Goal: Transaction & Acquisition: Purchase product/service

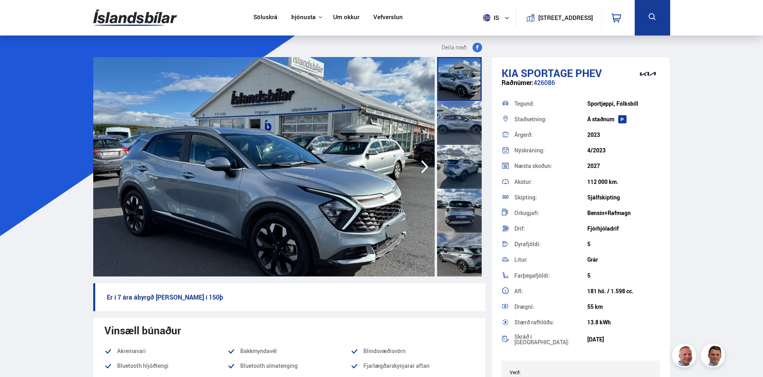
click at [376, 171] on img at bounding box center [264, 166] width 342 height 219
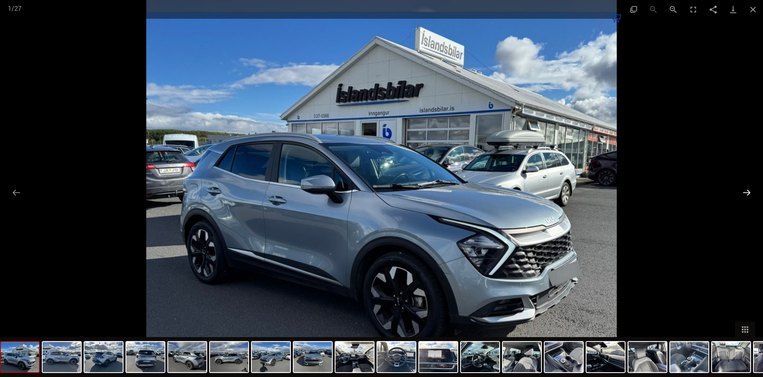
click at [747, 191] on button "Next slide" at bounding box center [747, 193] width 17 height 16
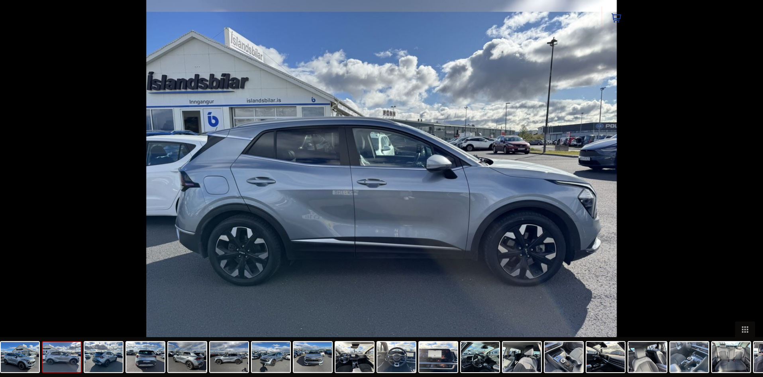
click at [747, 191] on button "Next slide" at bounding box center [751, 193] width 17 height 16
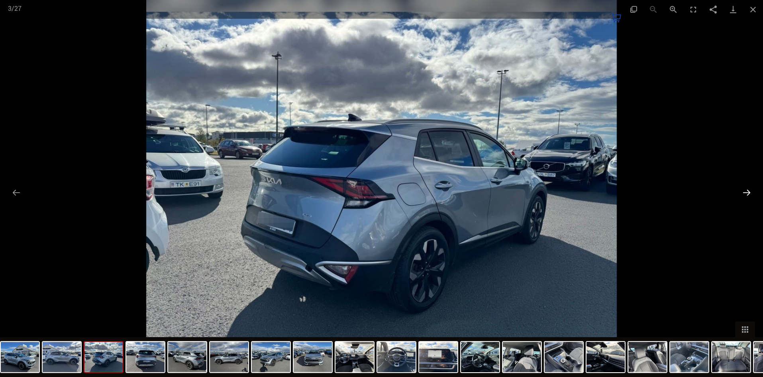
click at [747, 191] on button "Next slide" at bounding box center [747, 193] width 17 height 16
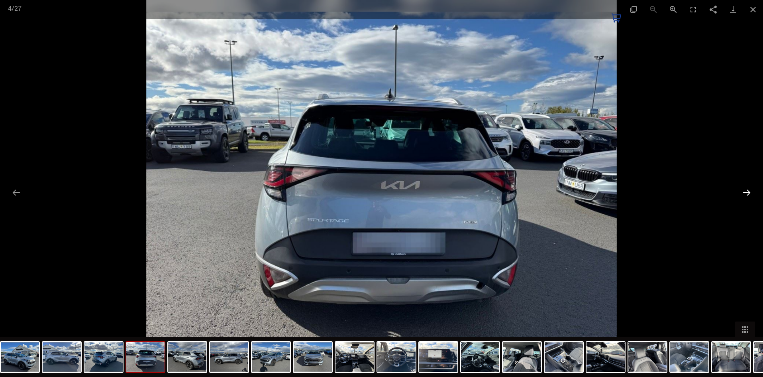
click at [747, 191] on button "Next slide" at bounding box center [747, 193] width 17 height 16
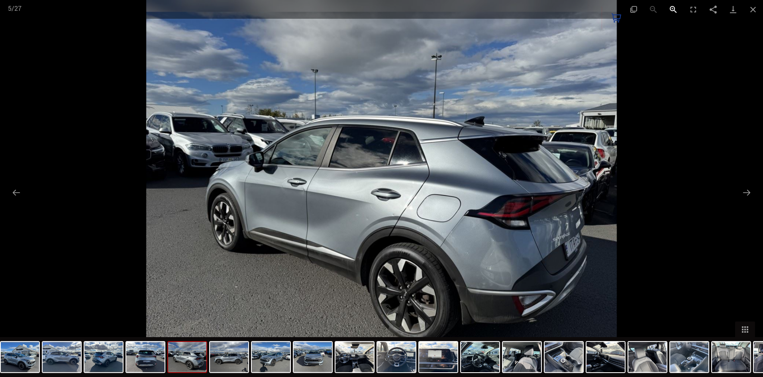
click at [671, 8] on button "Zoom in" at bounding box center [674, 9] width 20 height 19
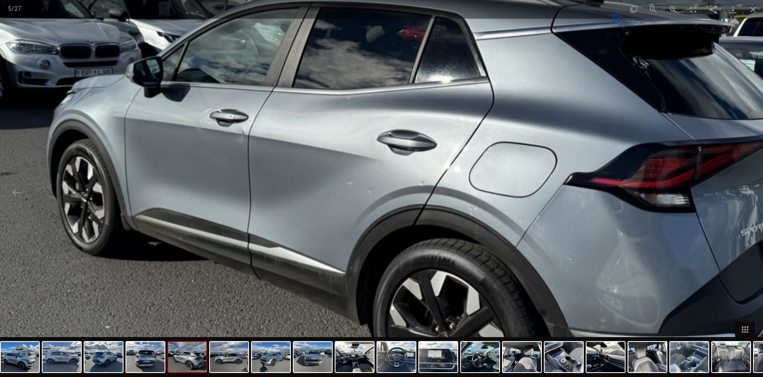
drag, startPoint x: 530, startPoint y: 151, endPoint x: 549, endPoint y: 87, distance: 67.5
click at [549, 87] on img at bounding box center [398, 130] width 942 height 753
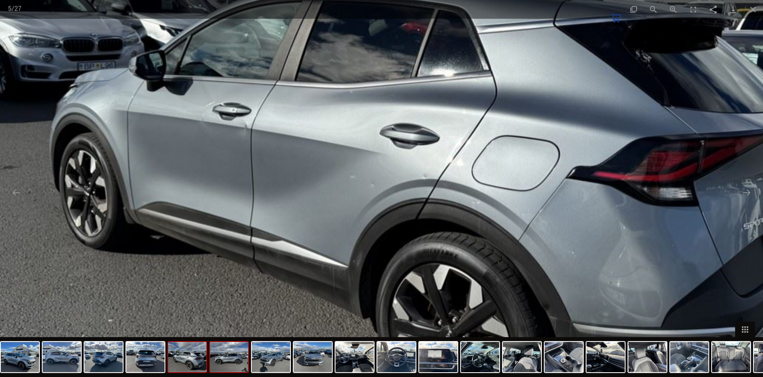
click at [231, 361] on img at bounding box center [229, 357] width 38 height 30
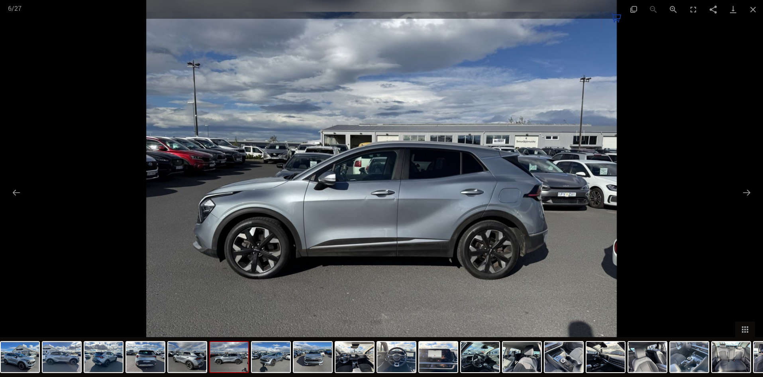
click at [236, 356] on img at bounding box center [229, 357] width 38 height 30
click at [271, 356] on img at bounding box center [271, 357] width 38 height 30
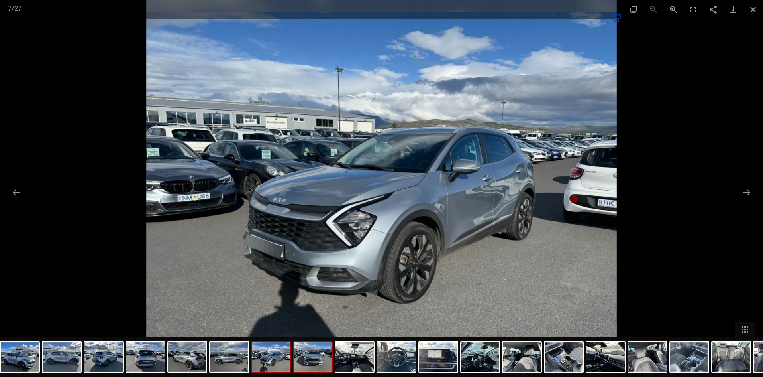
click at [309, 357] on img at bounding box center [313, 357] width 38 height 30
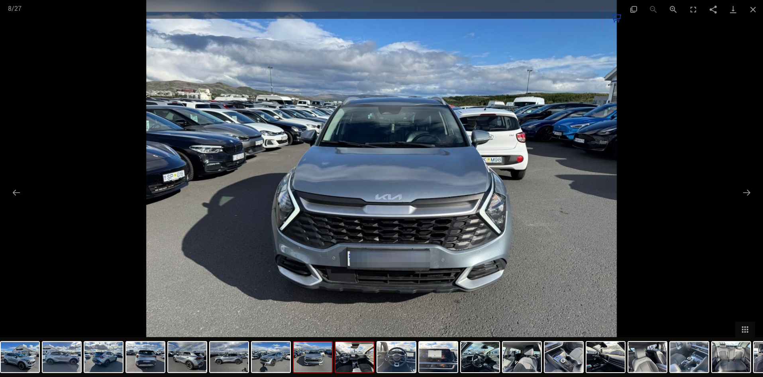
click at [343, 356] on img at bounding box center [355, 357] width 38 height 30
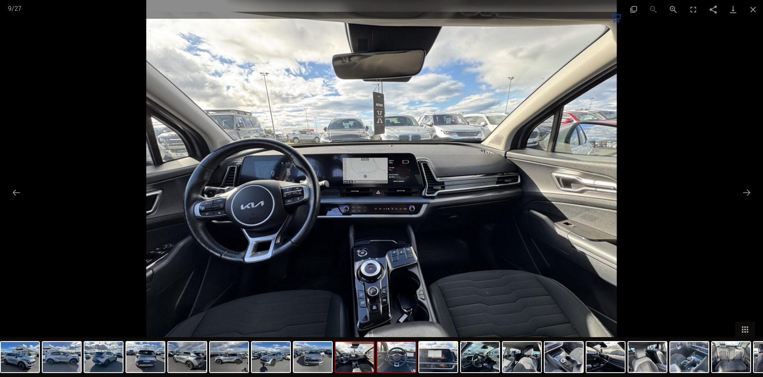
click at [398, 356] on img at bounding box center [396, 357] width 38 height 30
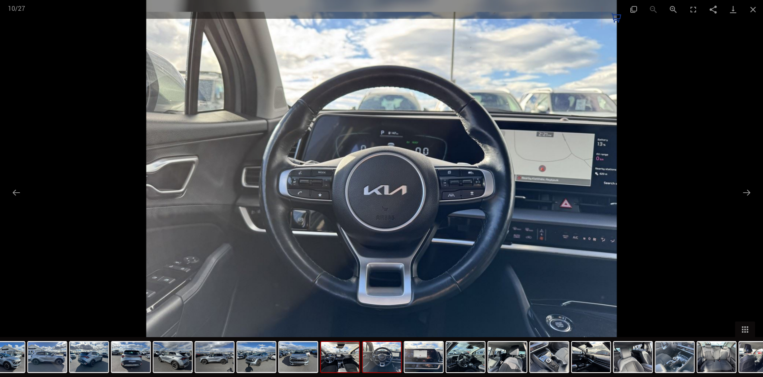
click at [347, 357] on img at bounding box center [340, 357] width 38 height 30
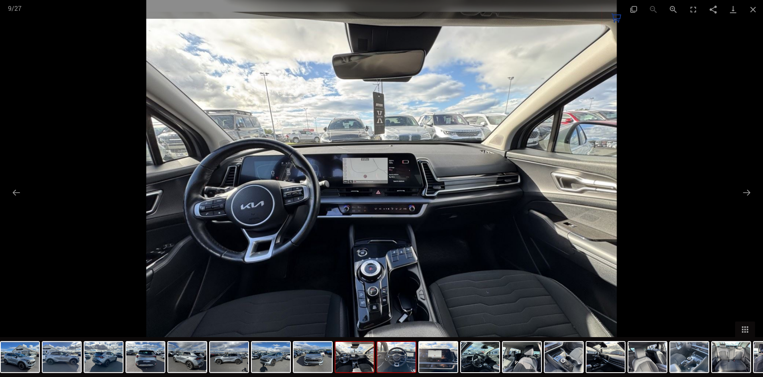
click at [391, 358] on img at bounding box center [396, 357] width 38 height 30
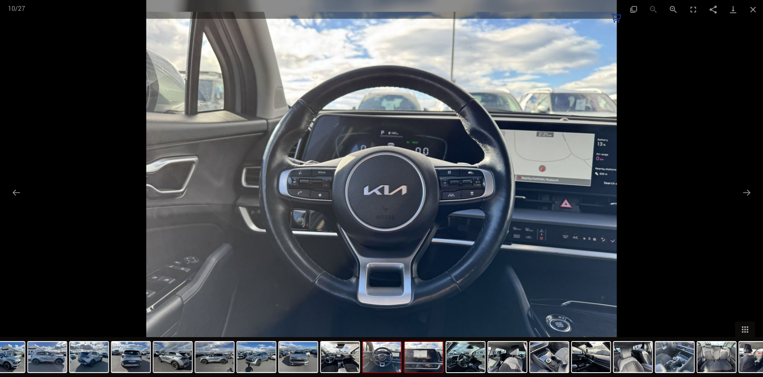
click at [428, 365] on img at bounding box center [424, 357] width 38 height 30
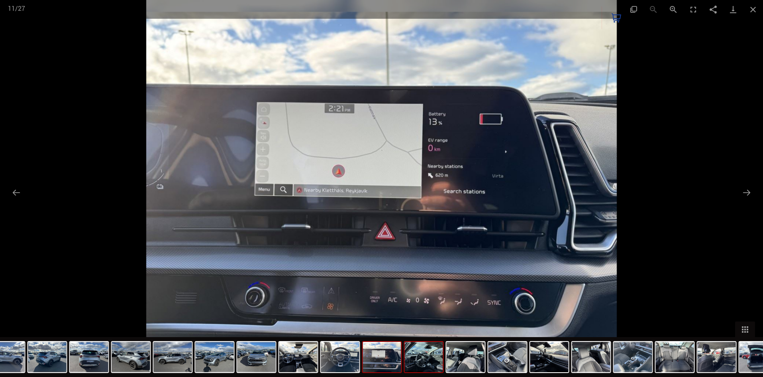
click at [433, 363] on img at bounding box center [424, 357] width 38 height 30
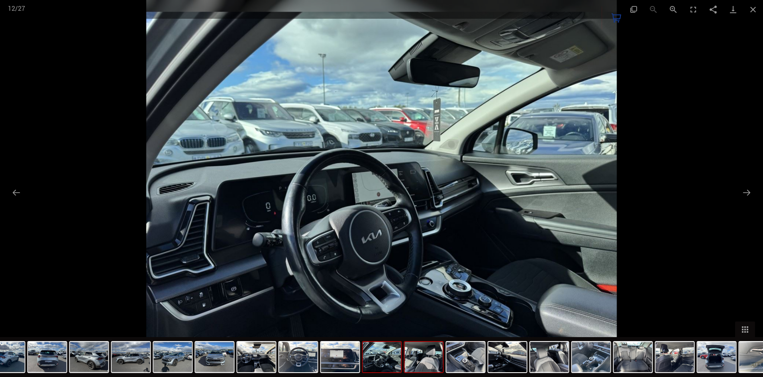
click at [432, 363] on img at bounding box center [424, 357] width 38 height 30
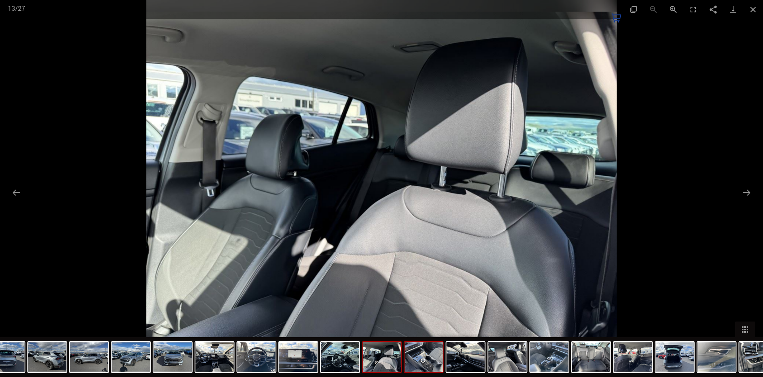
click at [429, 358] on img at bounding box center [424, 357] width 38 height 30
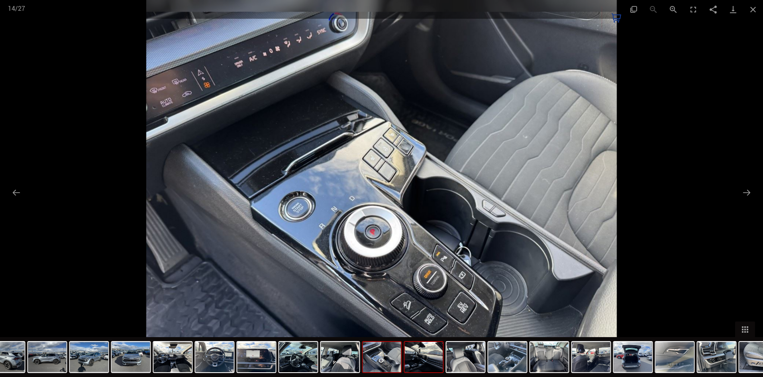
click at [425, 360] on img at bounding box center [424, 357] width 38 height 30
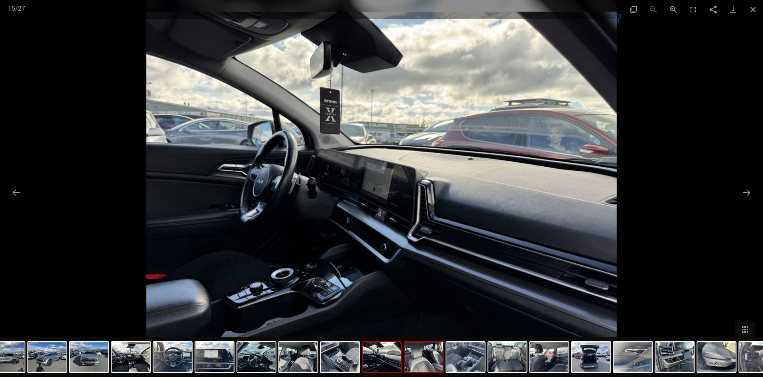
click at [422, 361] on img at bounding box center [424, 357] width 38 height 30
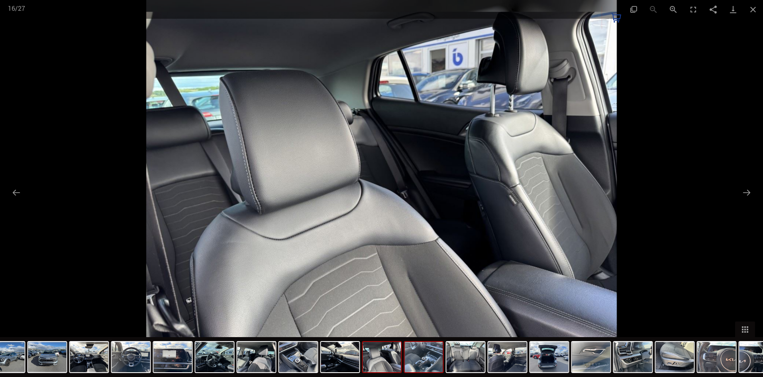
click at [426, 360] on img at bounding box center [424, 357] width 38 height 30
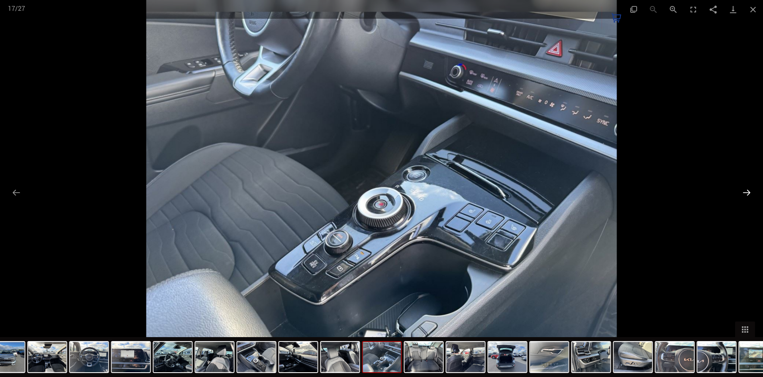
click at [745, 189] on button "Next slide" at bounding box center [747, 193] width 17 height 16
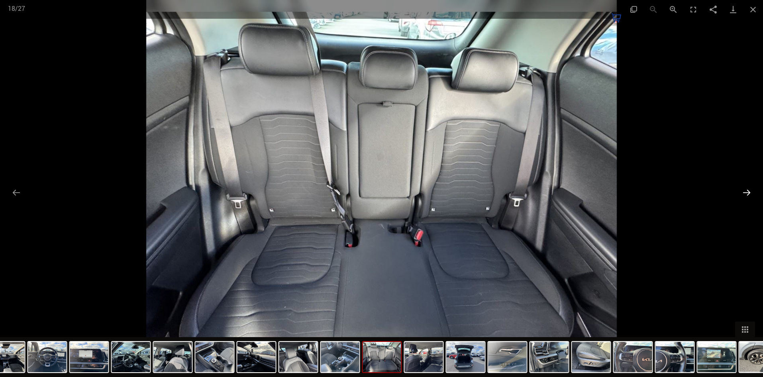
click at [745, 189] on button "Next slide" at bounding box center [747, 193] width 17 height 16
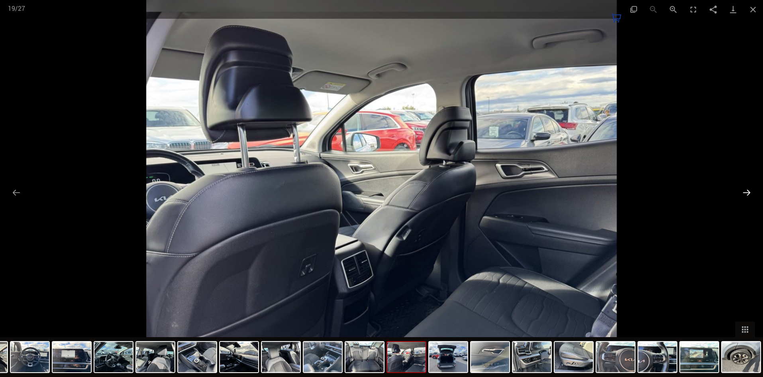
click at [745, 189] on button "Next slide" at bounding box center [747, 193] width 17 height 16
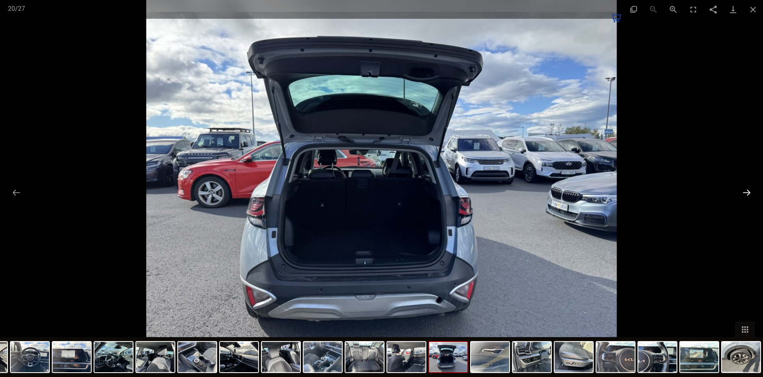
click at [747, 190] on button "Next slide" at bounding box center [747, 193] width 17 height 16
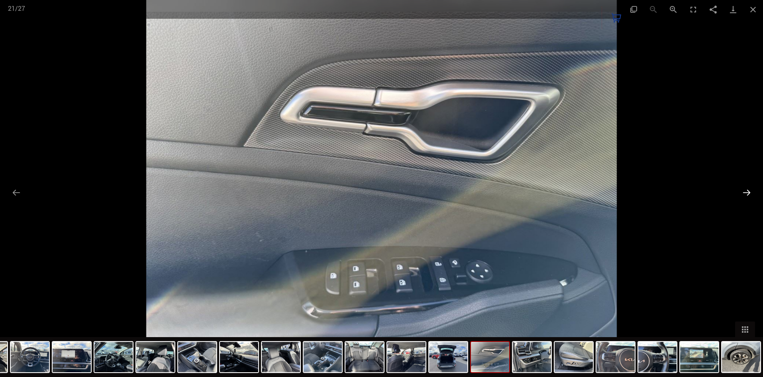
click at [747, 190] on button "Next slide" at bounding box center [747, 193] width 17 height 16
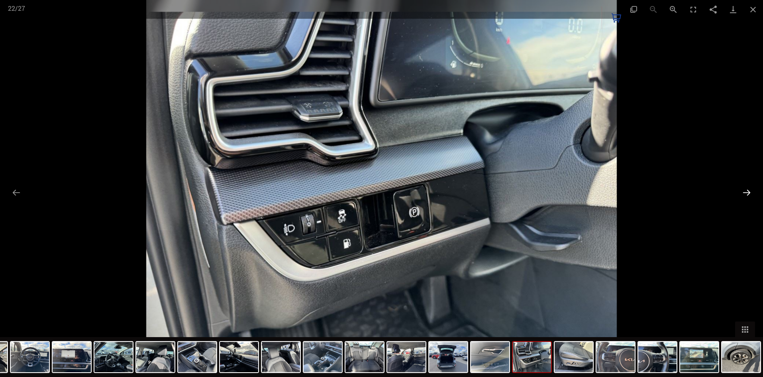
click at [747, 190] on button "Next slide" at bounding box center [747, 193] width 17 height 16
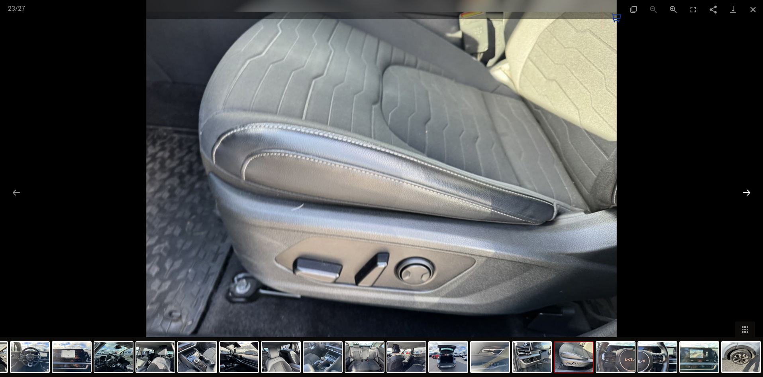
click at [747, 190] on button "Next slide" at bounding box center [747, 193] width 17 height 16
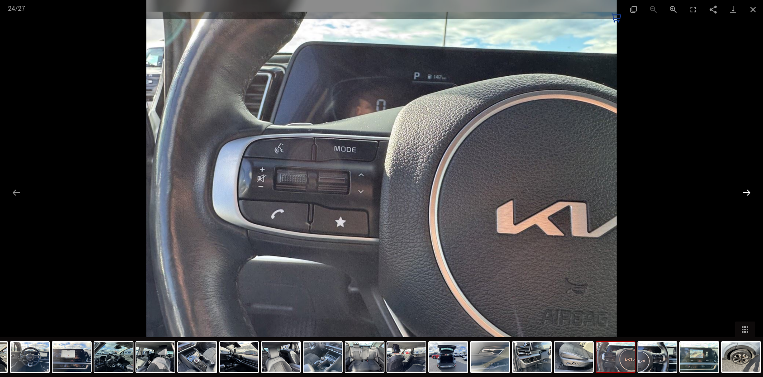
click at [747, 190] on button "Next slide" at bounding box center [747, 193] width 17 height 16
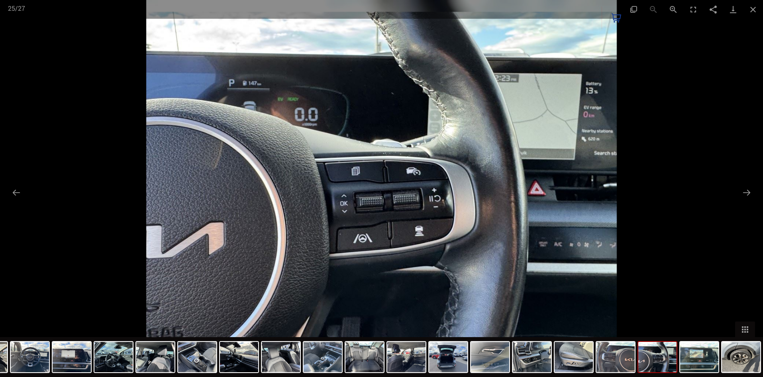
click at [694, 283] on div at bounding box center [381, 188] width 763 height 377
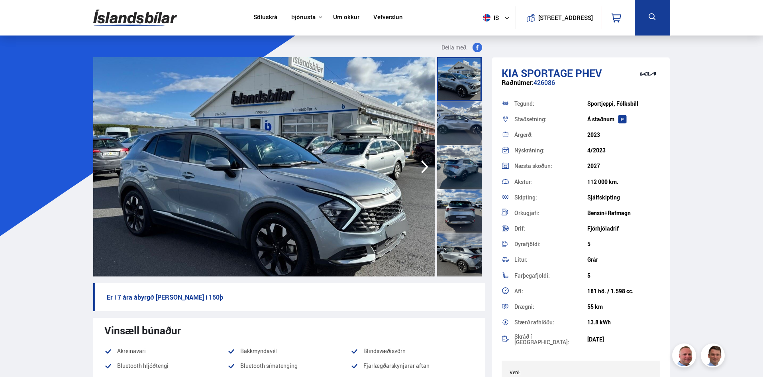
click at [466, 84] on div at bounding box center [459, 79] width 45 height 44
click at [468, 129] on div at bounding box center [459, 123] width 45 height 44
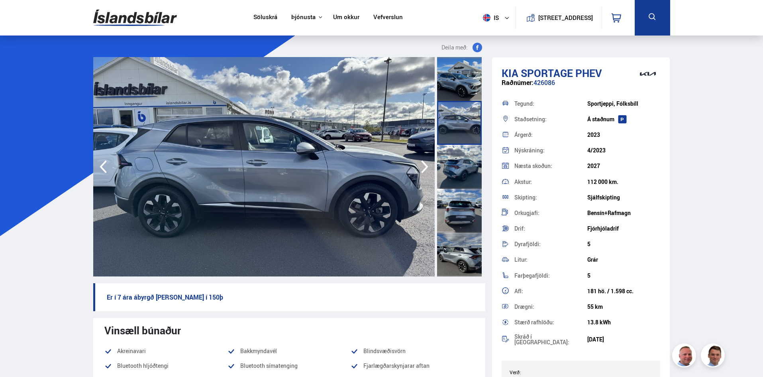
click at [464, 165] on div at bounding box center [459, 167] width 45 height 44
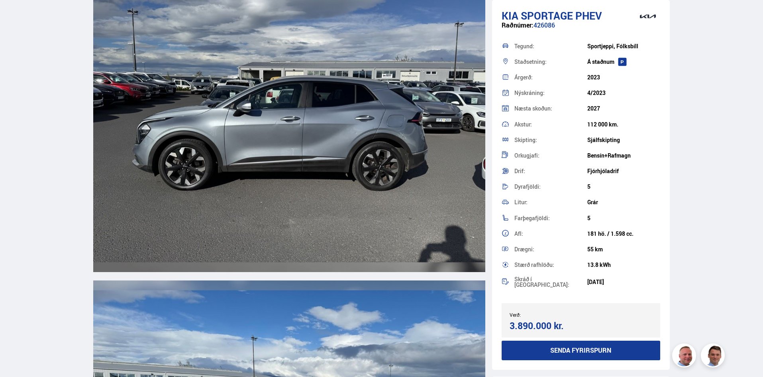
scroll to position [2591, 0]
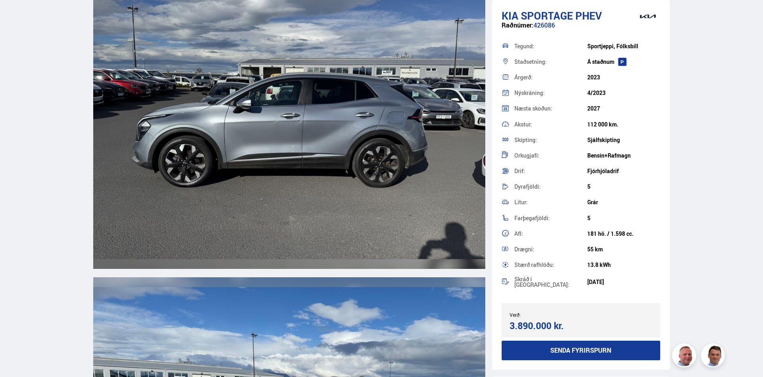
click at [225, 170] on img at bounding box center [289, 112] width 392 height 314
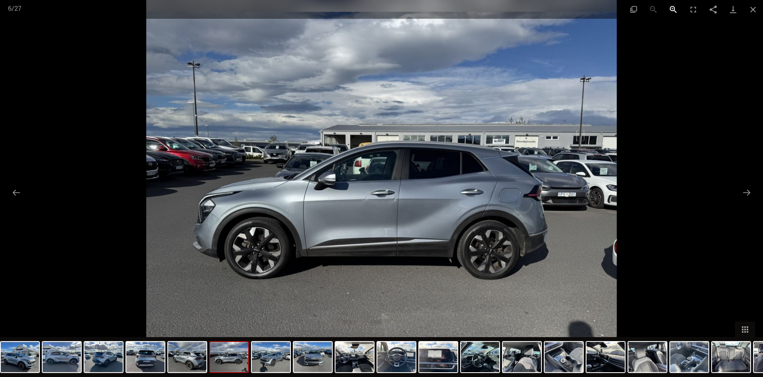
click at [673, 7] on button "Zoom in" at bounding box center [674, 9] width 20 height 19
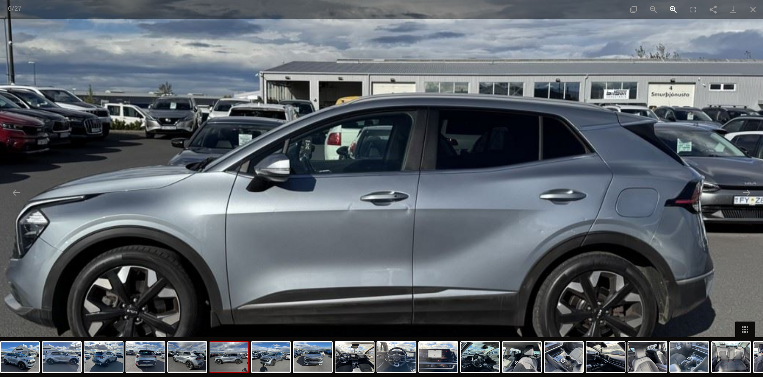
click at [673, 7] on button "Zoom in" at bounding box center [674, 9] width 20 height 19
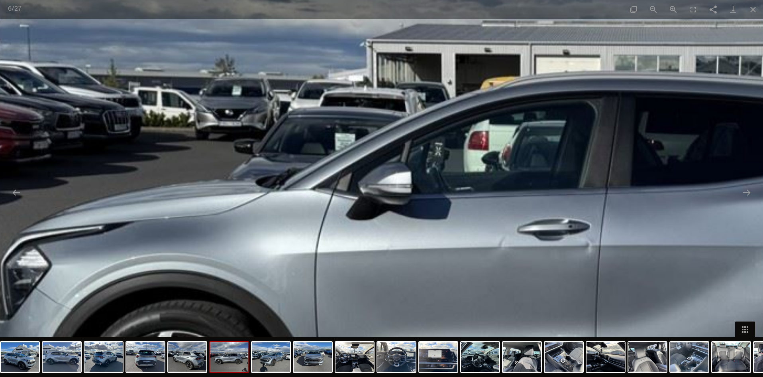
drag, startPoint x: 130, startPoint y: 190, endPoint x: 297, endPoint y: 216, distance: 169.8
click at [297, 216] on img at bounding box center [549, 215] width 1413 height 1130
